Goal: Check status: Check status

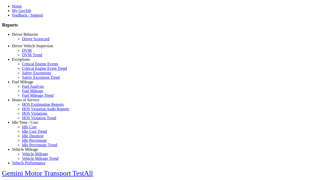
click at [33, 41] on link "Driver Scorecard" at bounding box center [36, 39] width 28 height 4
